Goal: Information Seeking & Learning: Learn about a topic

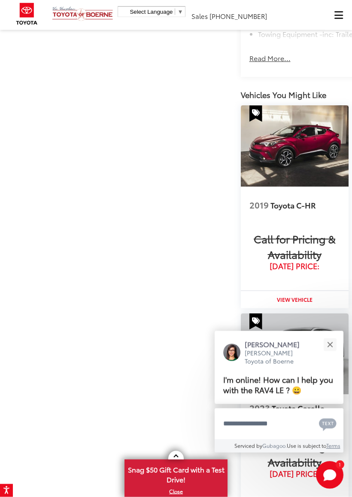
scroll to position [796, 0]
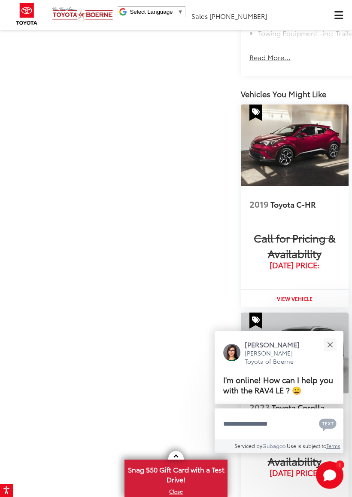
click at [330, 346] on button "Close" at bounding box center [330, 344] width 18 height 18
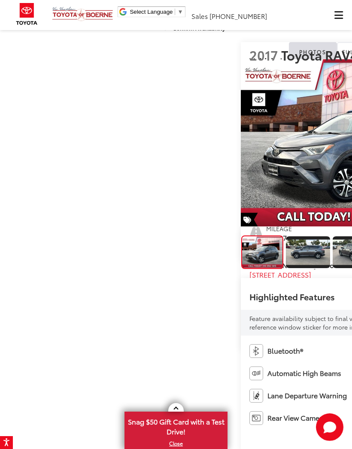
scroll to position [0, 0]
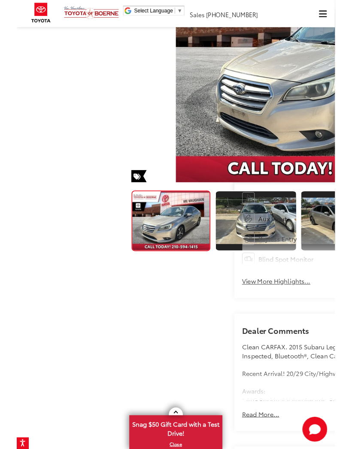
scroll to position [131, 0]
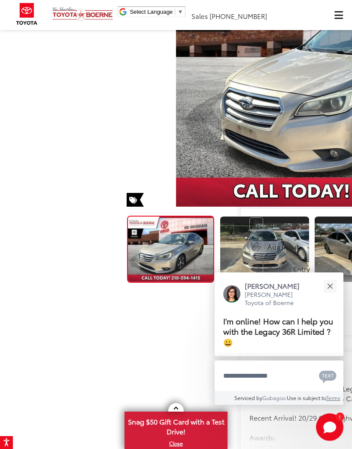
click at [329, 286] on div "Close" at bounding box center [330, 286] width 6 height 6
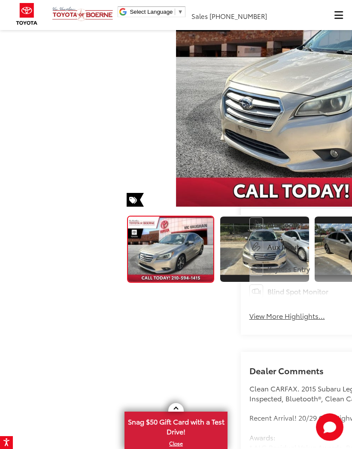
click at [329, 294] on button "Close" at bounding box center [331, 302] width 17 height 17
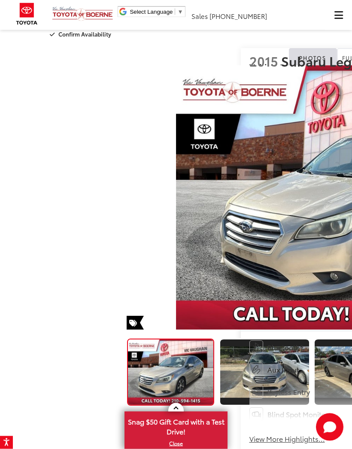
scroll to position [0, 0]
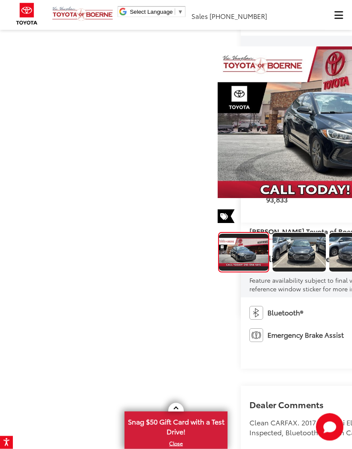
scroll to position [52, 0]
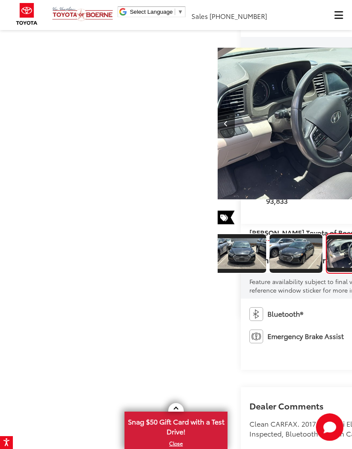
scroll to position [0, 1057]
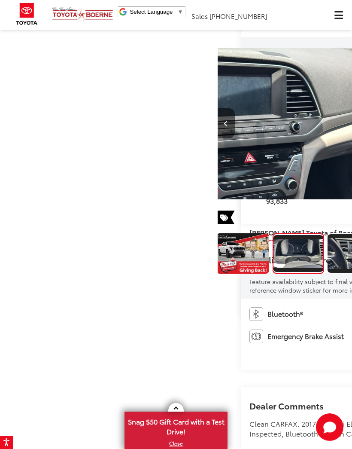
scroll to position [0, 1762]
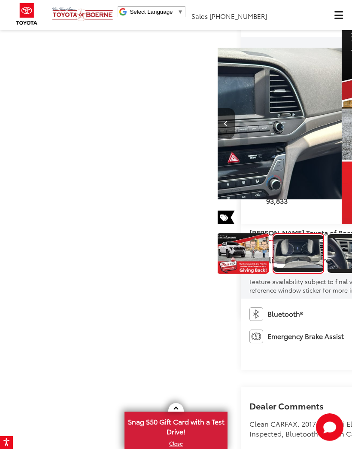
click at [273, 268] on img "Expand Photo 5" at bounding box center [298, 253] width 51 height 29
click at [327, 269] on img "Expand Photo 6" at bounding box center [354, 253] width 54 height 31
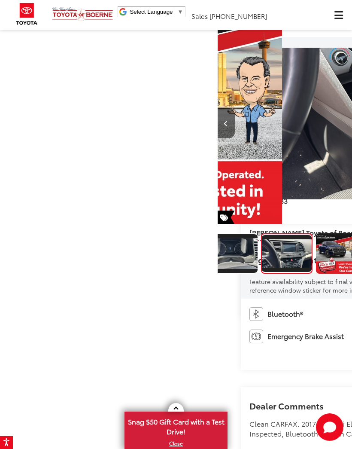
scroll to position [0, 2114]
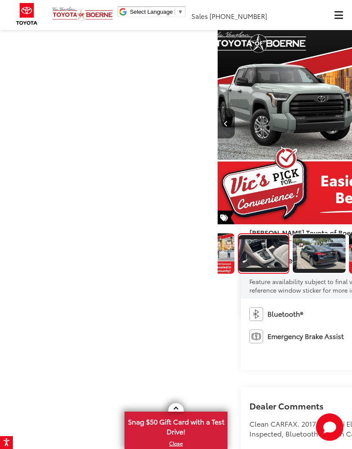
scroll to position [0, 2819]
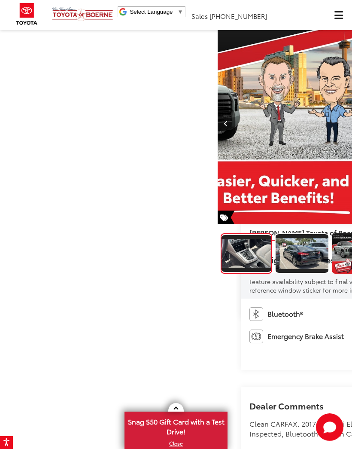
click at [275, 269] on img "Expand Photo 9" at bounding box center [302, 253] width 54 height 31
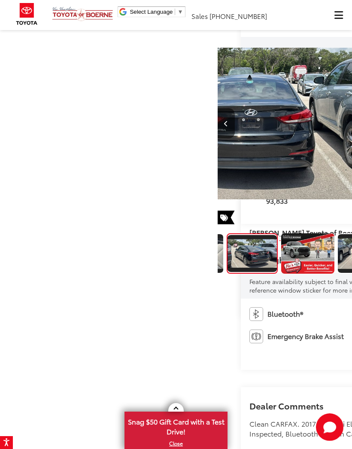
scroll to position [0, 3171]
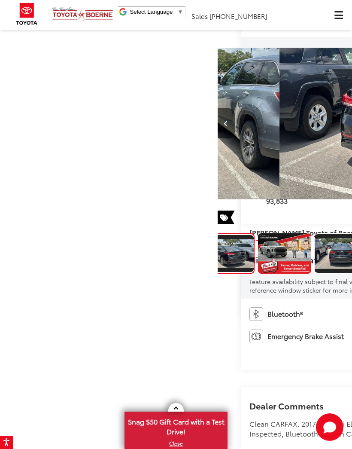
click at [321, 269] on img "Expand Photo 11" at bounding box center [342, 253] width 54 height 31
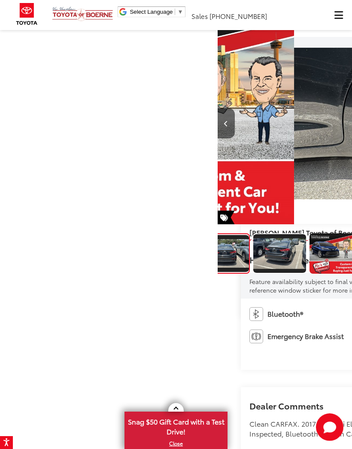
scroll to position [0, 0]
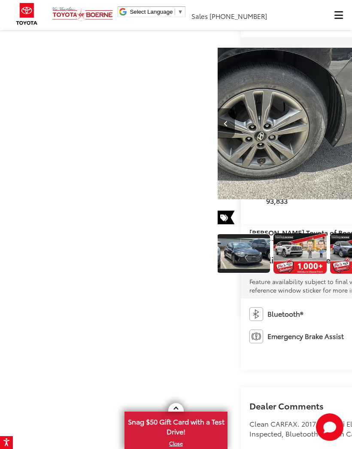
click at [214, 269] on img "Expand Photo 14" at bounding box center [187, 253] width 54 height 31
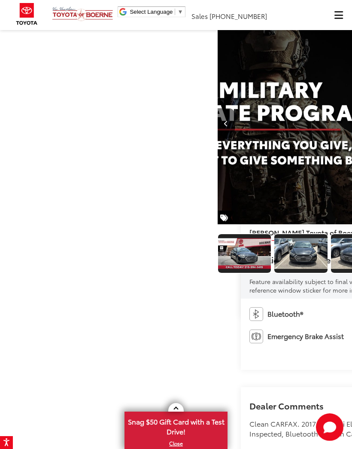
click at [217, 269] on img "Expand Photo 0" at bounding box center [244, 253] width 54 height 31
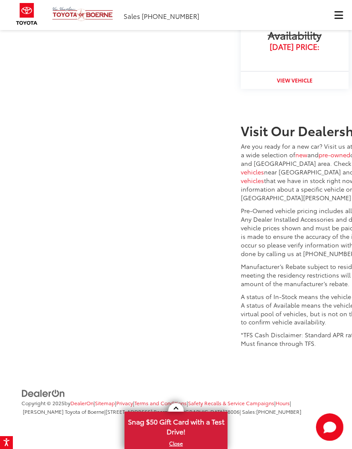
scroll to position [1458, 0]
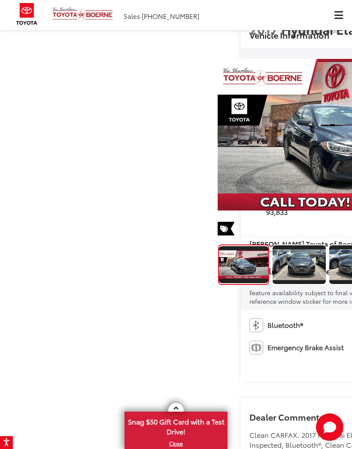
scroll to position [0, 0]
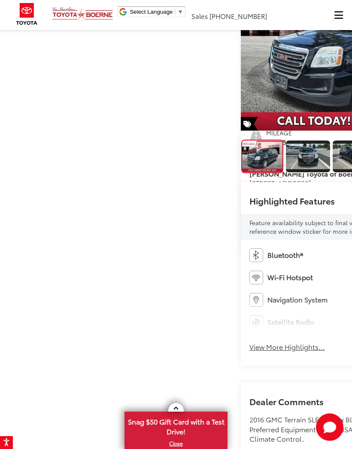
scroll to position [96, 0]
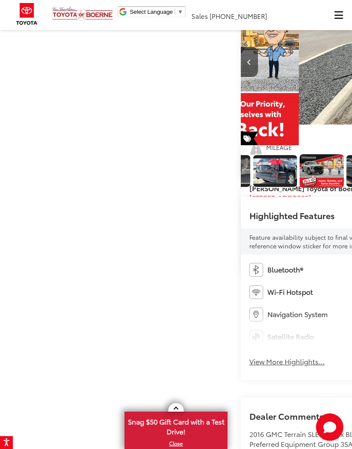
scroll to position [0, 407]
click at [226, 184] on img "Expand Photo 8" at bounding box center [228, 171] width 45 height 25
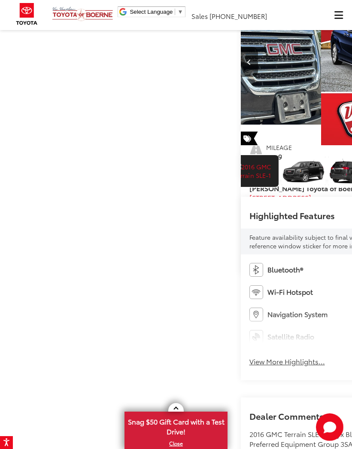
scroll to position [0, 994]
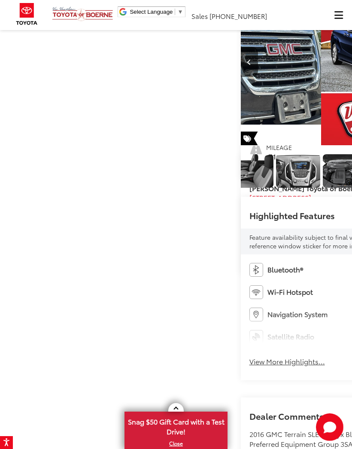
click at [180, 188] on img "Expand Photo 25" at bounding box center [158, 171] width 45 height 34
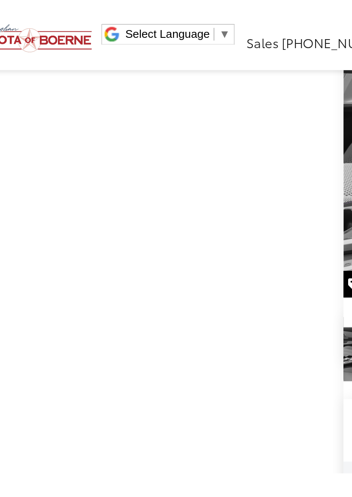
scroll to position [0, 0]
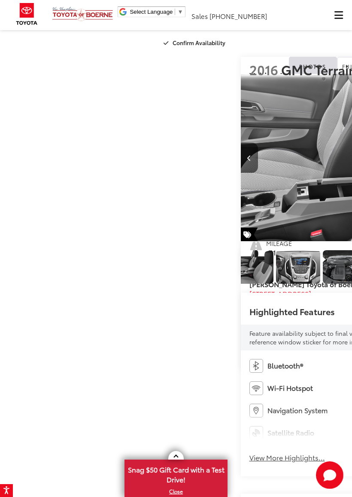
click at [227, 284] on img "Expand Photo 26" at bounding box center [205, 267] width 45 height 34
click at [250, 284] on img "Expand Photo 27" at bounding box center [251, 267] width 45 height 34
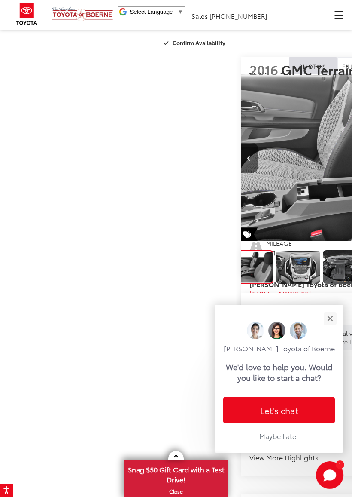
click at [256, 383] on div "We'd love to help you. Would you like to start a chat?" at bounding box center [279, 371] width 112 height 21
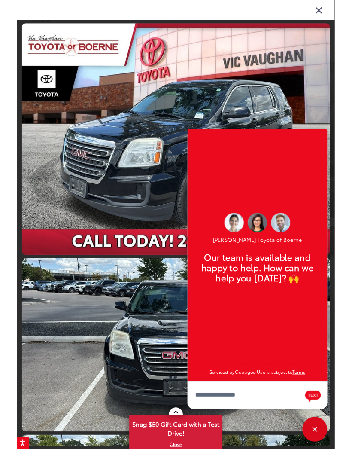
scroll to position [4965, 0]
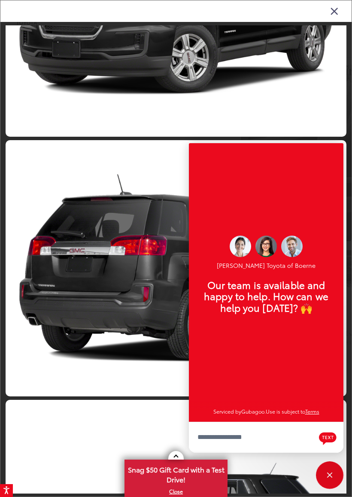
click at [309, 164] on div "Vic Vaughan Toyota of Boerne Our team is available and happy to help. How can w…" at bounding box center [266, 282] width 155 height 278
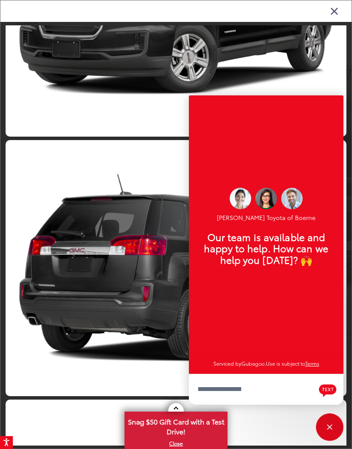
click at [335, 429] on div "Close" at bounding box center [330, 427] width 28 height 28
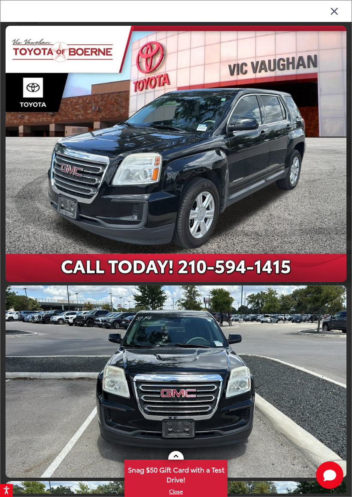
scroll to position [0, 0]
click at [338, 8] on icon "Close gallery" at bounding box center [334, 10] width 9 height 11
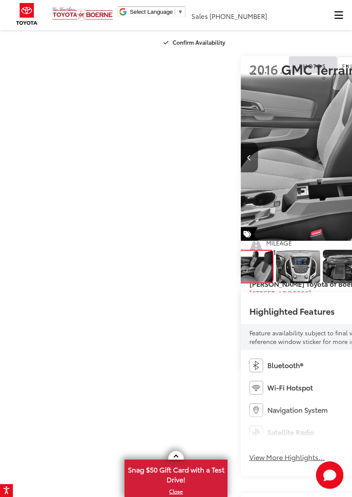
click at [276, 283] on img "Expand Photo 28" at bounding box center [298, 267] width 45 height 34
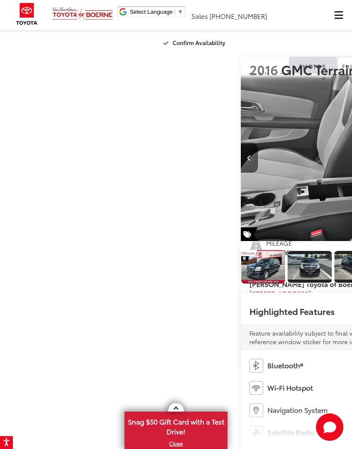
click at [241, 284] on img "Expand Photo 0" at bounding box center [263, 267] width 45 height 34
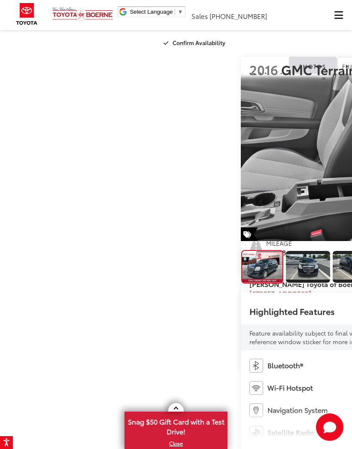
scroll to position [0, 2341]
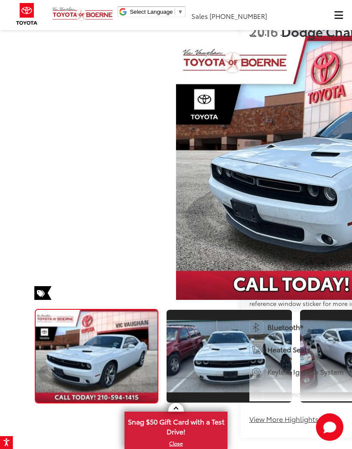
scroll to position [30, 0]
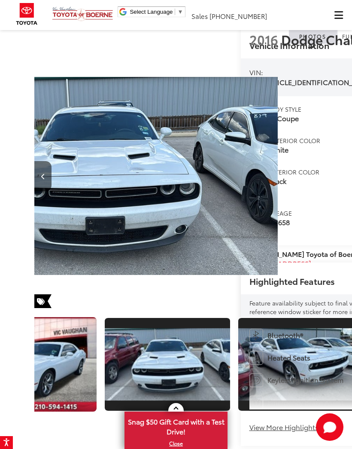
scroll to position [0, 1057]
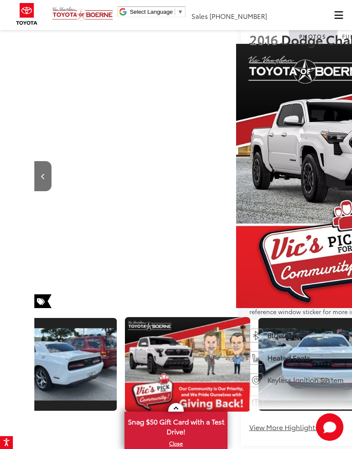
scroll to position [0, 2819]
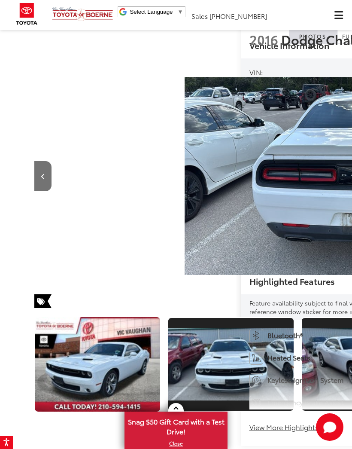
scroll to position [0, 0]
click at [50, 332] on img "Expand Photo 0" at bounding box center [98, 364] width 128 height 96
